Goal: Check status: Check status

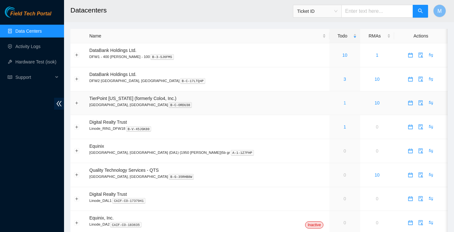
click at [344, 104] on link "1" at bounding box center [345, 102] width 3 height 5
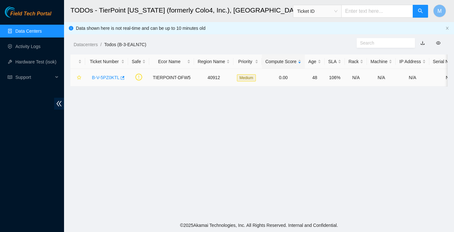
click at [109, 78] on link "B-V-5PZ0KTL" at bounding box center [106, 77] width 28 height 5
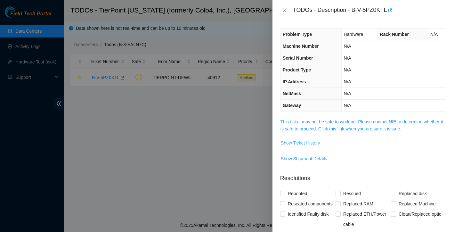
click at [306, 141] on span "Show Ticket History" at bounding box center [300, 142] width 39 height 7
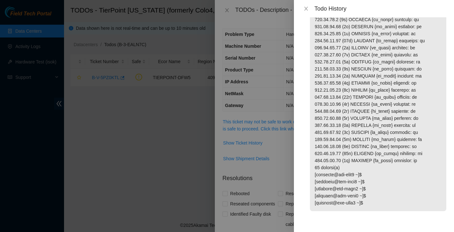
scroll to position [295, 0]
click at [307, 6] on icon "close" at bounding box center [306, 8] width 5 height 5
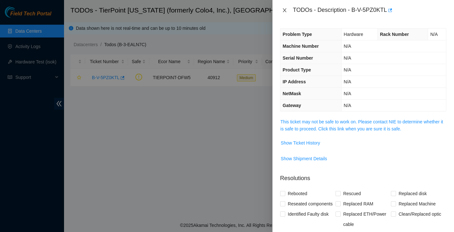
click at [286, 11] on icon "close" at bounding box center [284, 10] width 5 height 5
